Goal: Information Seeking & Learning: Learn about a topic

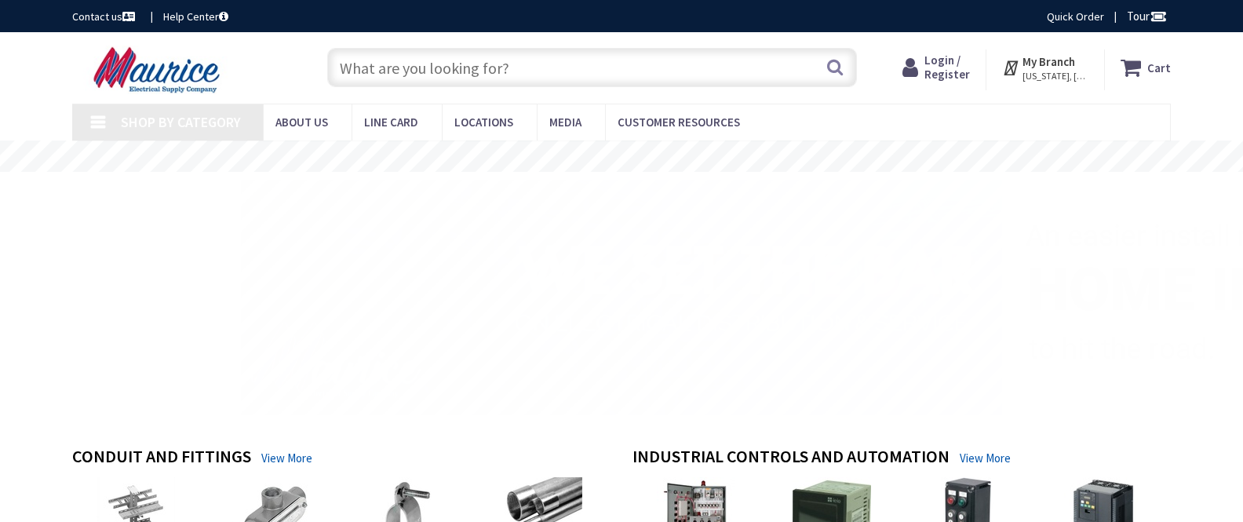
type input "[PERSON_NAME][GEOGRAPHIC_DATA], [STREET_ADDRESS][PERSON_NAME]"
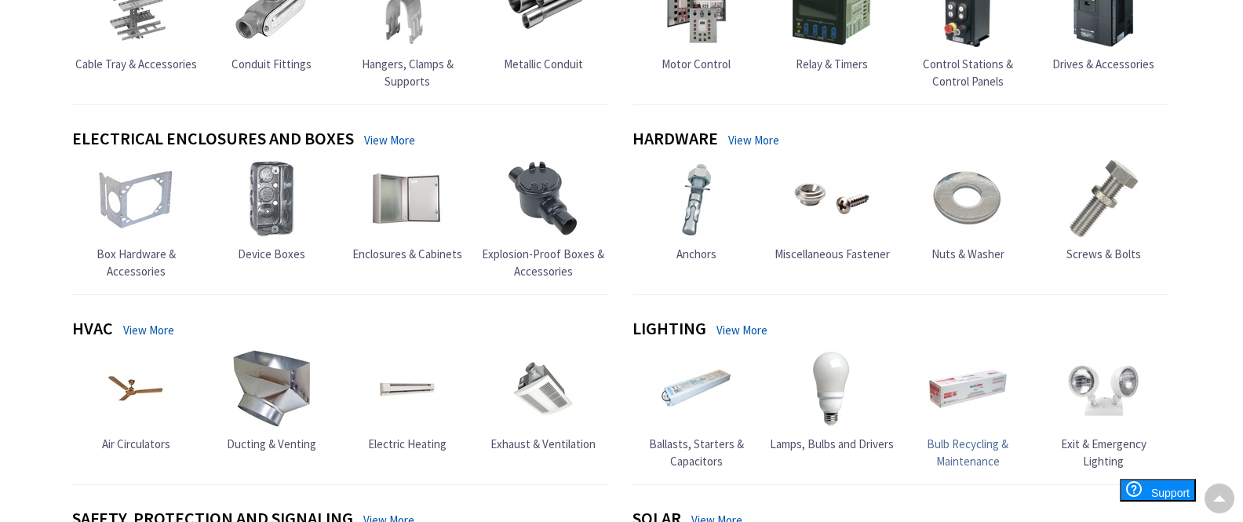
scroll to position [549, 0]
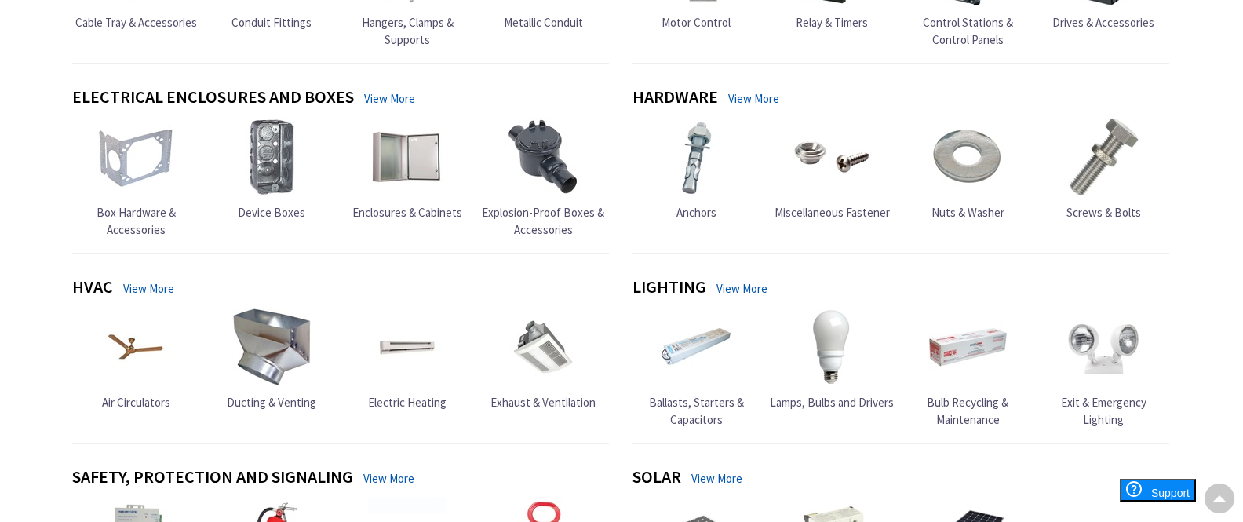
click at [735, 287] on link "View More" at bounding box center [741, 288] width 51 height 16
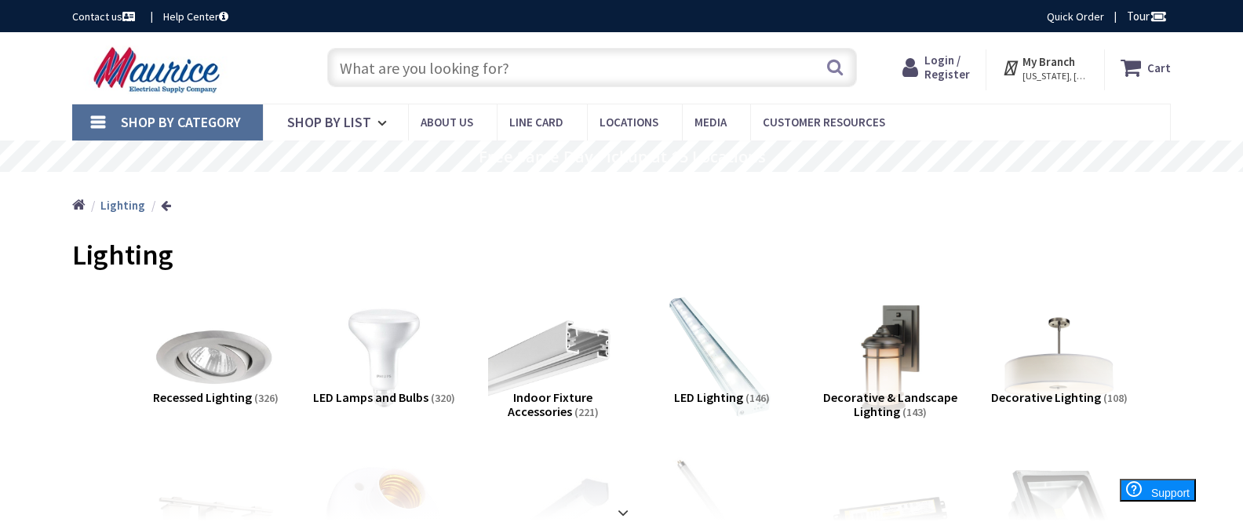
click at [712, 392] on span "LED Lighting" at bounding box center [708, 397] width 69 height 16
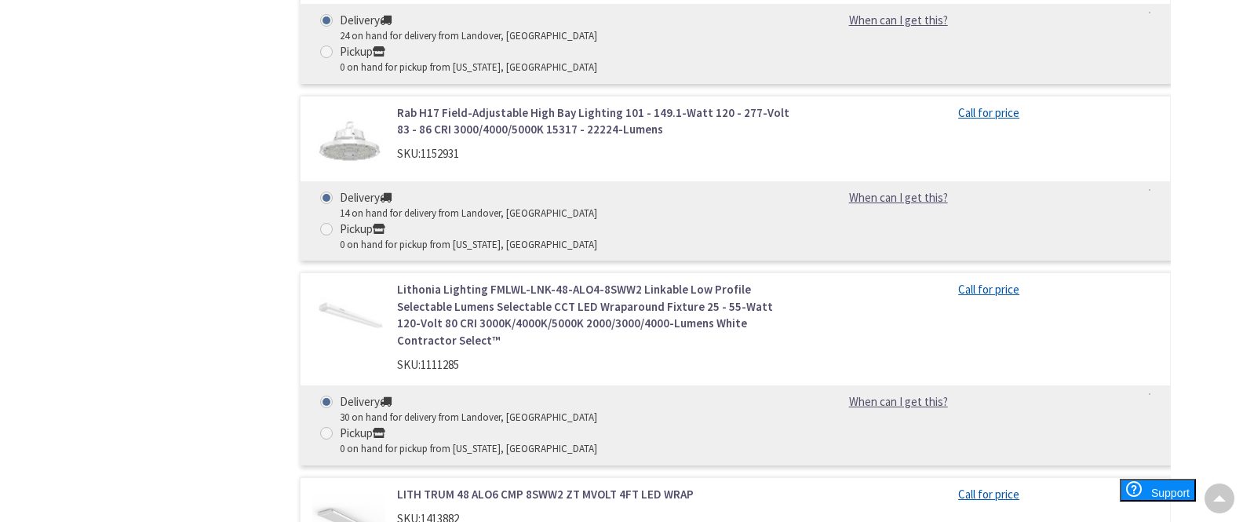
scroll to position [1994, 0]
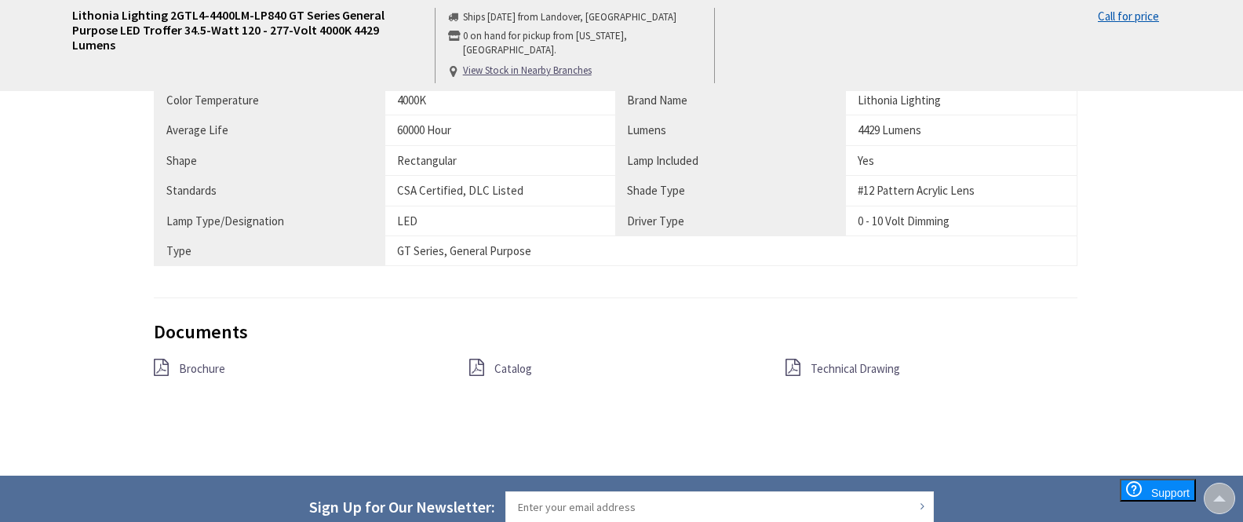
scroll to position [1183, 0]
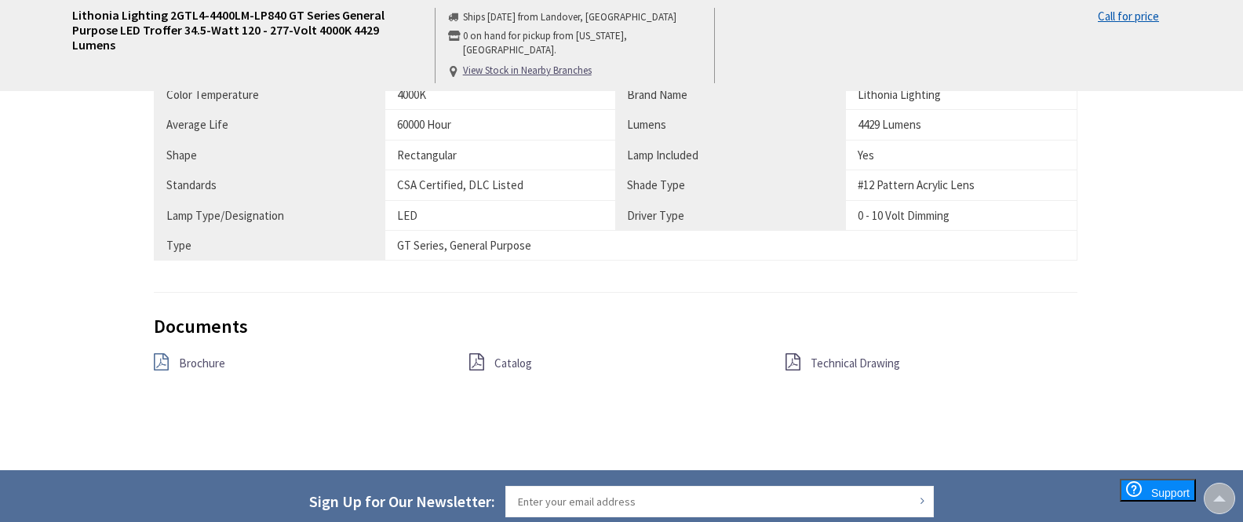
click at [168, 353] on icon at bounding box center [161, 361] width 15 height 17
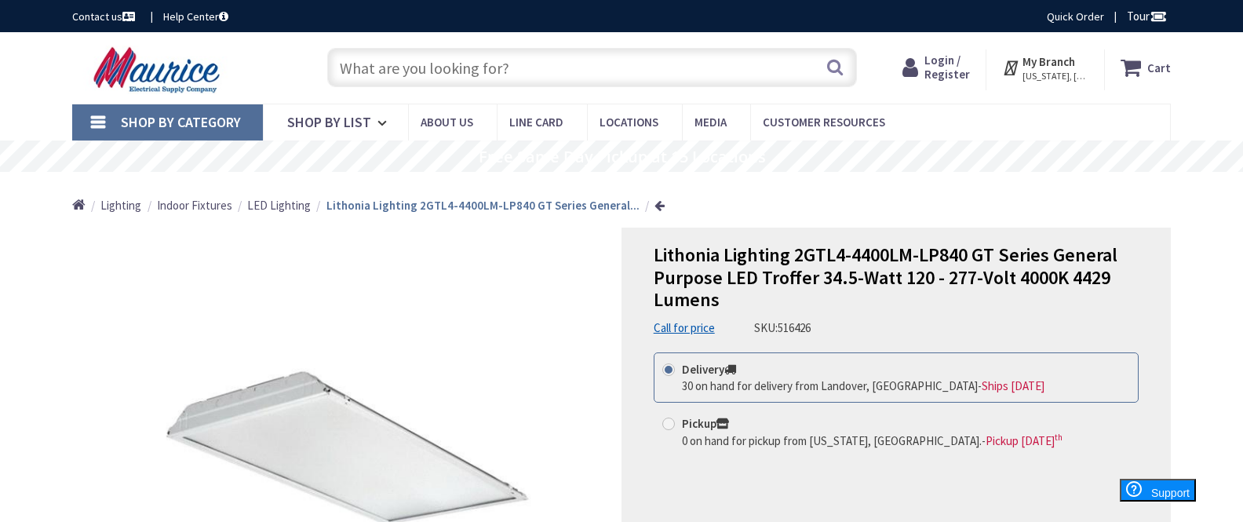
scroll to position [0, 0]
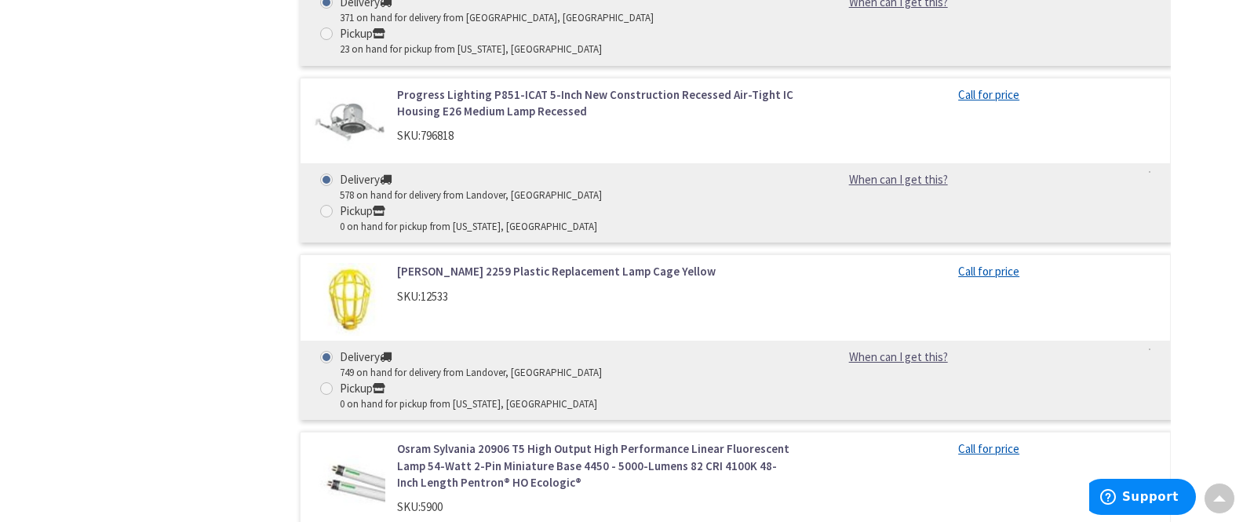
scroll to position [2349, 0]
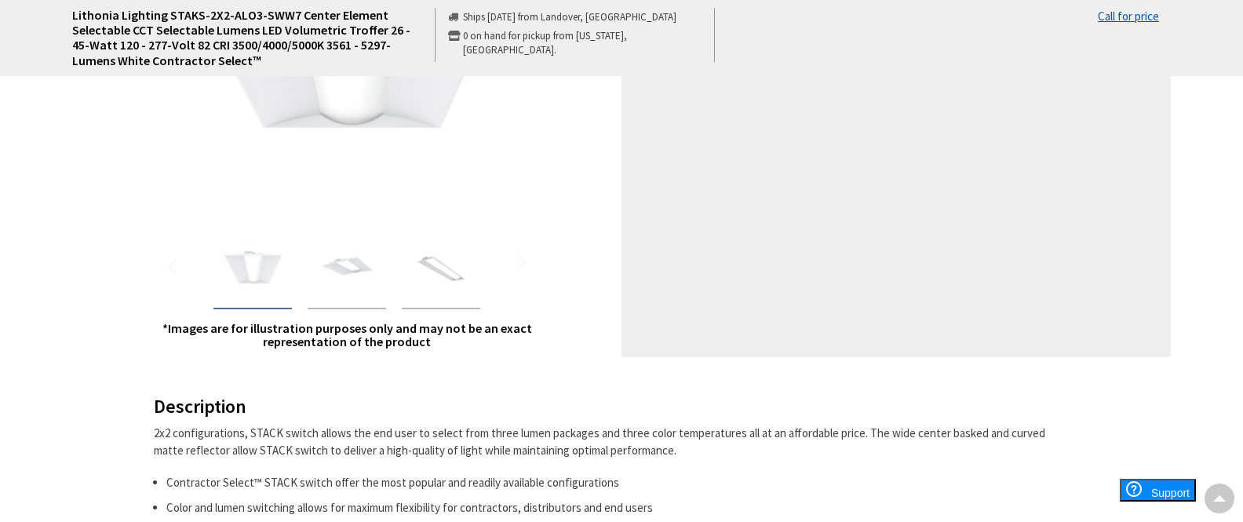
scroll to position [412, 0]
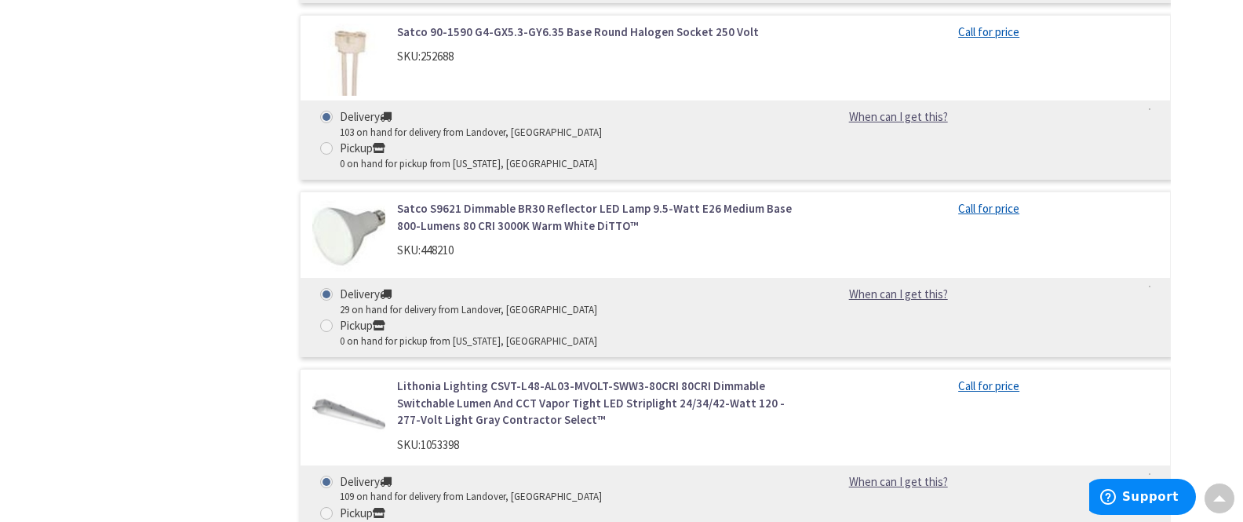
scroll to position [15085, 0]
